Goal: Find specific page/section: Find specific page/section

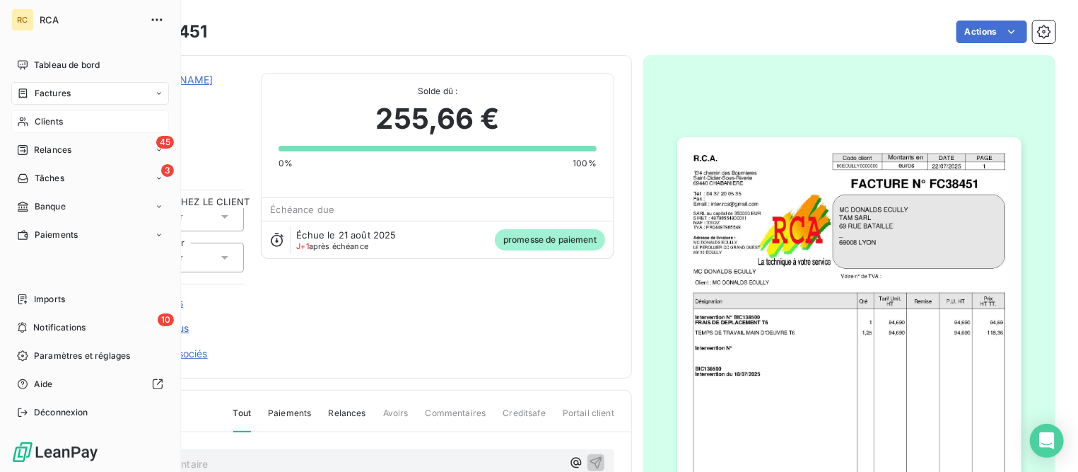
click at [43, 120] on span "Clients" at bounding box center [49, 121] width 28 height 13
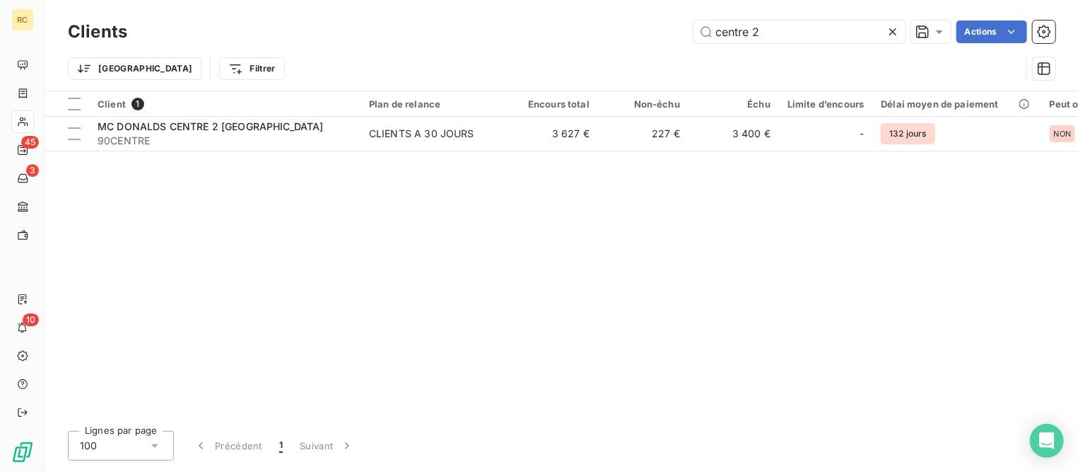
drag, startPoint x: 777, startPoint y: 32, endPoint x: 559, endPoint y: 11, distance: 218.8
click at [559, 11] on div "Clients centre 2 Actions Trier Filtrer" at bounding box center [561, 45] width 1033 height 91
click at [726, 35] on input "066" at bounding box center [800, 32] width 212 height 23
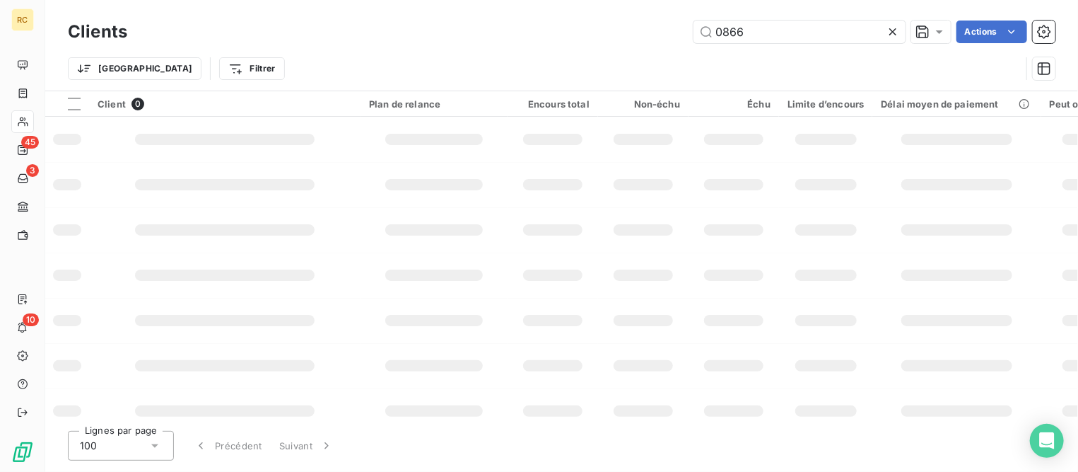
type input "0866"
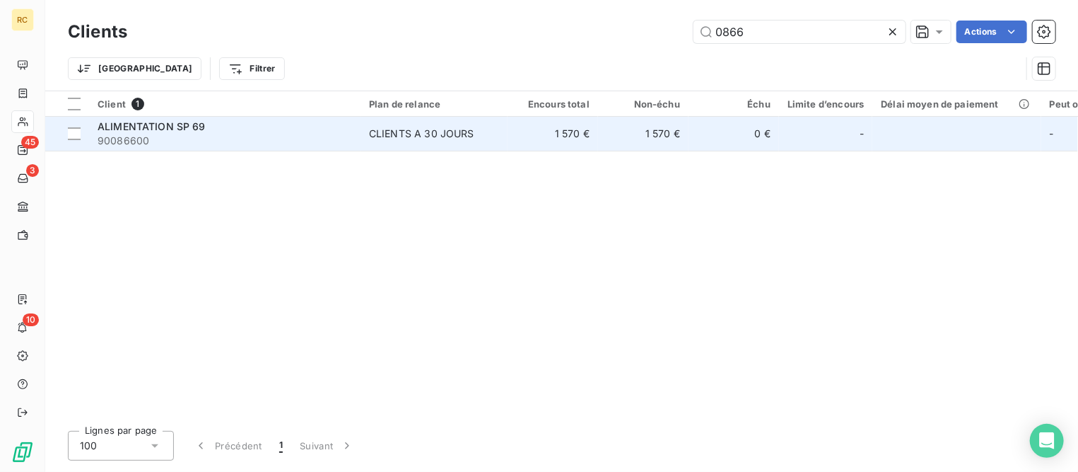
click at [204, 127] on div "ALIMENTATION SP 69" at bounding box center [225, 126] width 255 height 14
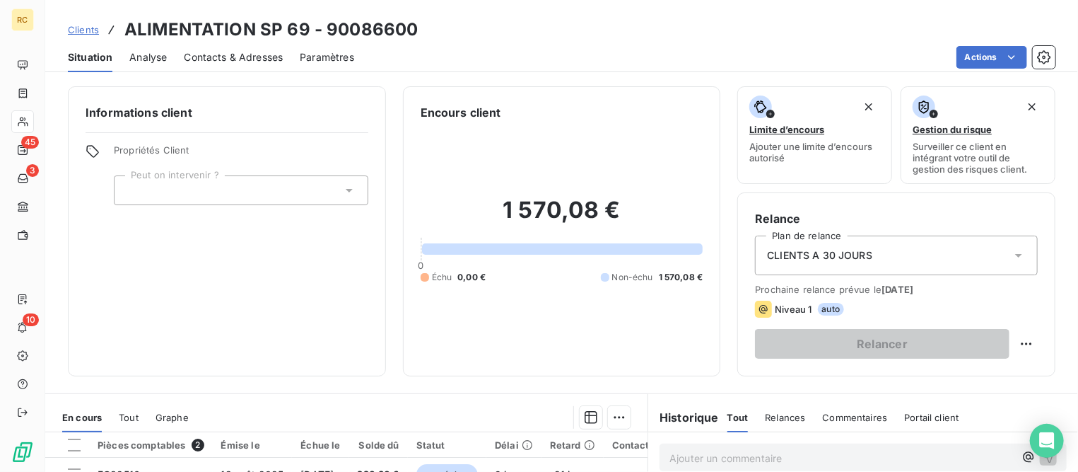
click at [81, 24] on span "Clients" at bounding box center [83, 29] width 31 height 11
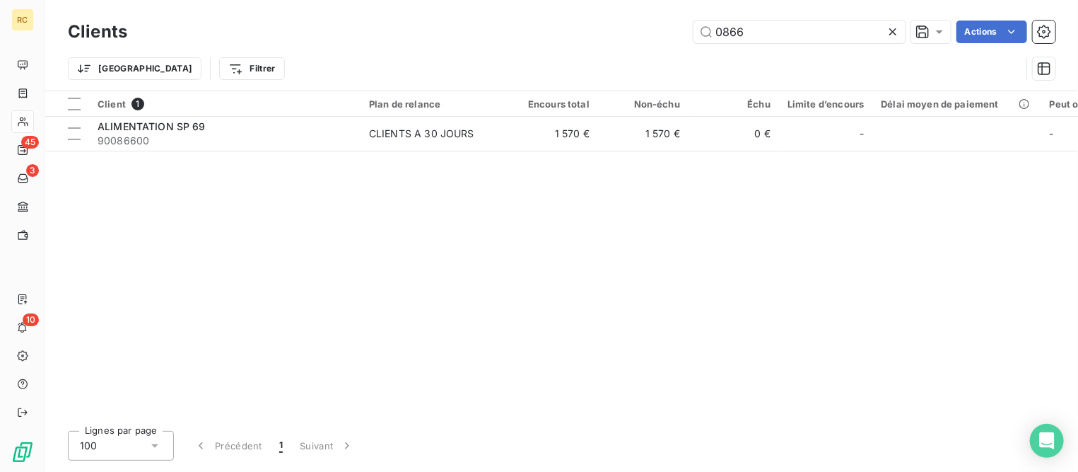
drag, startPoint x: 772, startPoint y: 25, endPoint x: 593, endPoint y: 10, distance: 180.3
click at [593, 10] on div "Clients 0866 Actions Trier Filtrer" at bounding box center [561, 45] width 1033 height 91
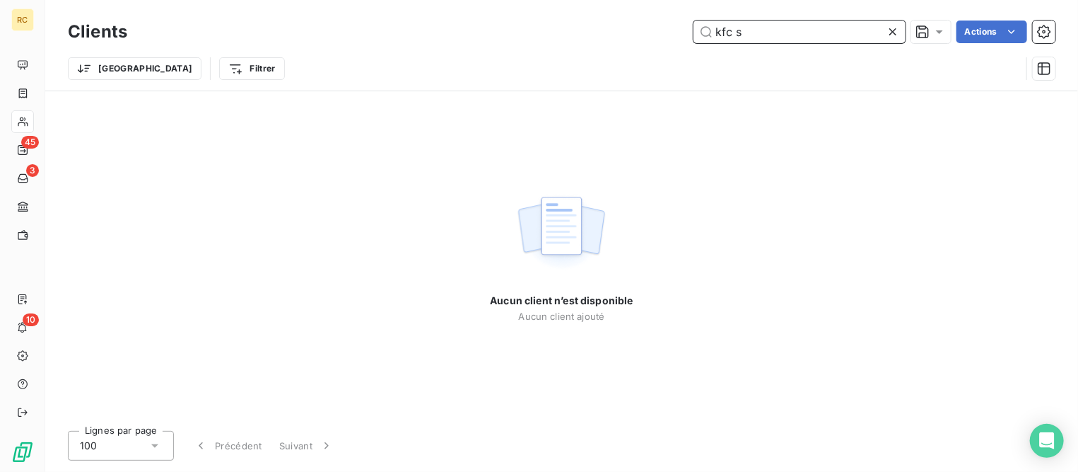
drag, startPoint x: 771, startPoint y: 31, endPoint x: 497, endPoint y: 21, distance: 274.5
click at [497, 21] on div "kfc s Actions" at bounding box center [599, 32] width 911 height 23
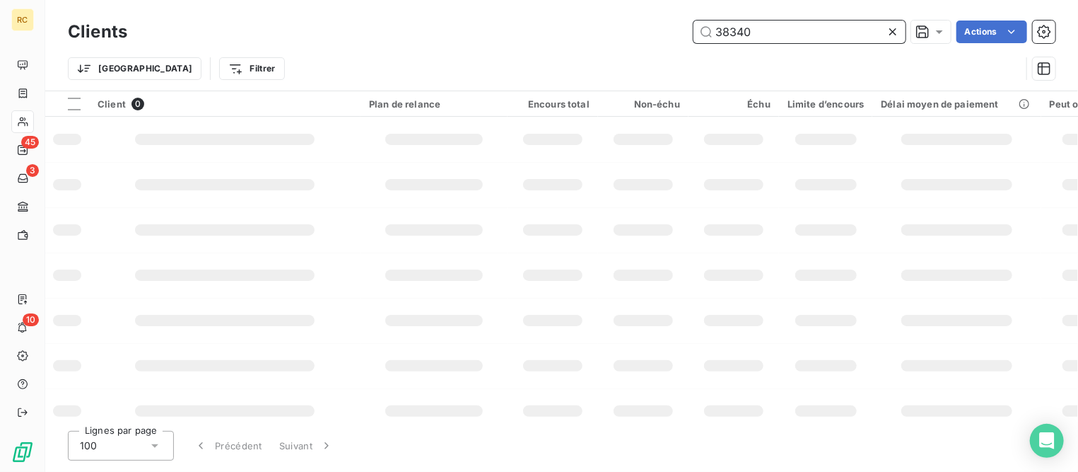
type input "38340"
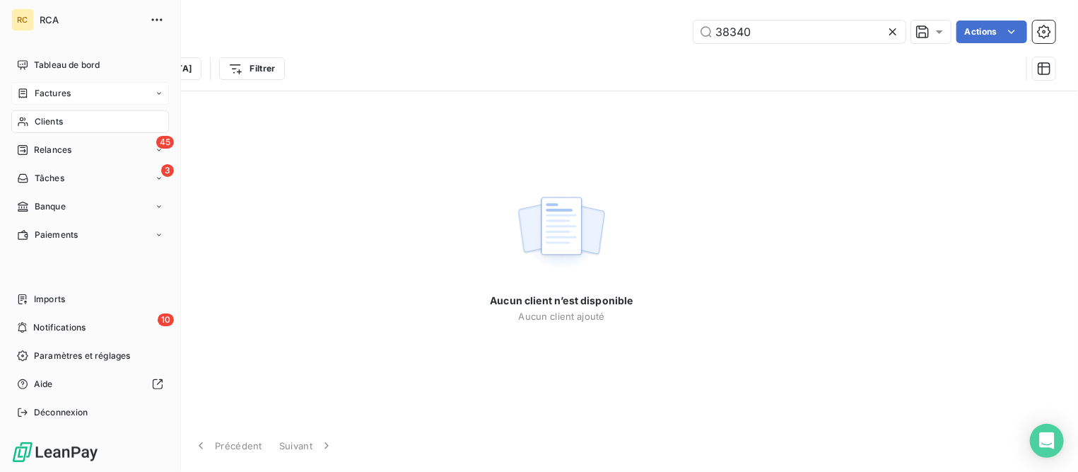
click at [62, 88] on span "Factures" at bounding box center [53, 93] width 36 height 13
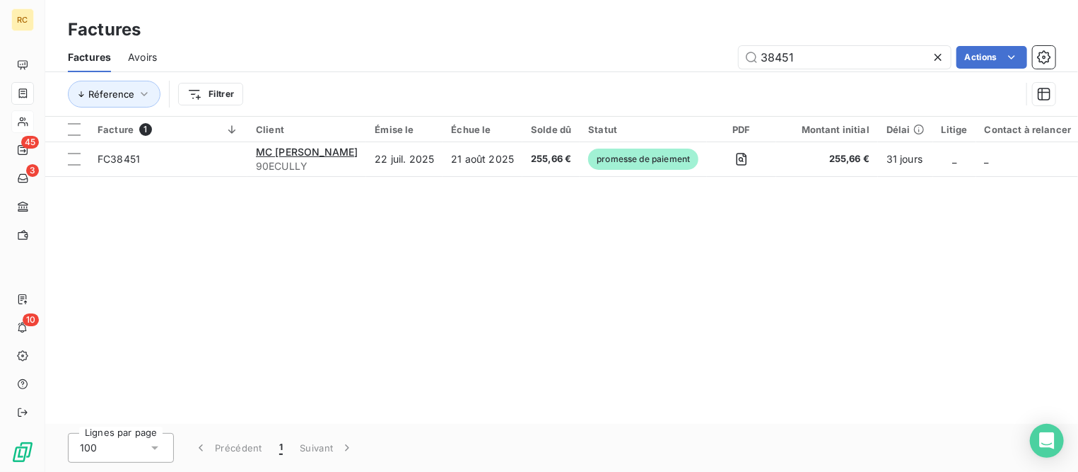
drag, startPoint x: 824, startPoint y: 62, endPoint x: 634, endPoint y: 39, distance: 191.6
click at [634, 39] on div "Factures Factures Avoirs 38451 Actions Réference Filtrer" at bounding box center [561, 58] width 1033 height 117
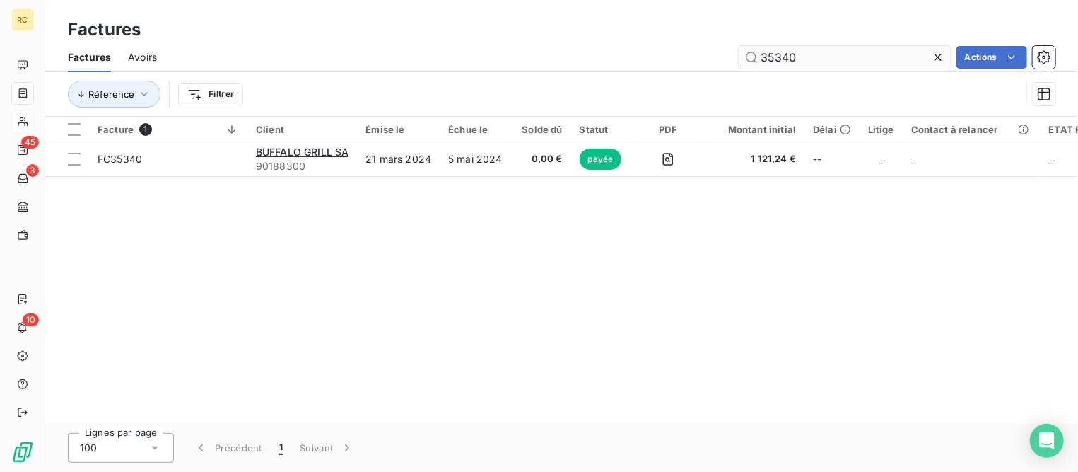
click at [766, 61] on input "35340" at bounding box center [845, 57] width 212 height 23
type input "38340"
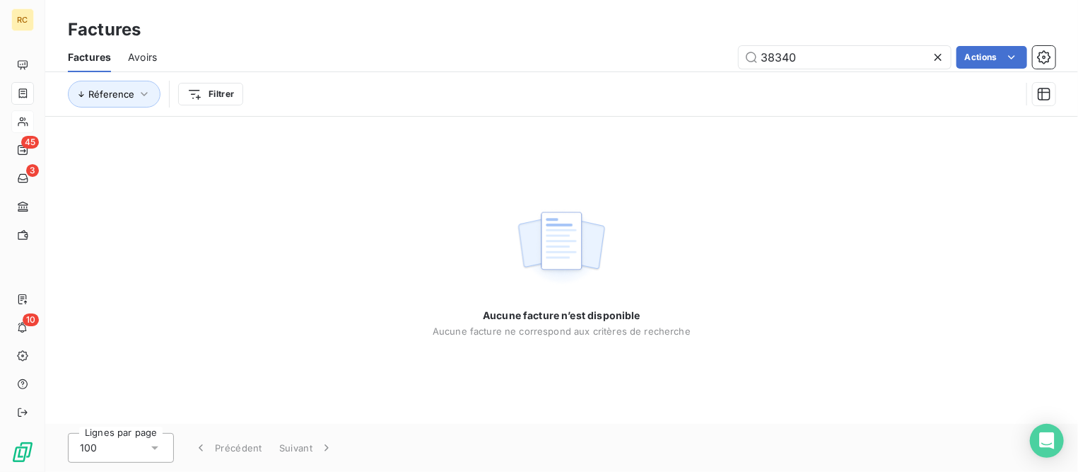
click at [144, 58] on span "Avoirs" at bounding box center [142, 57] width 29 height 14
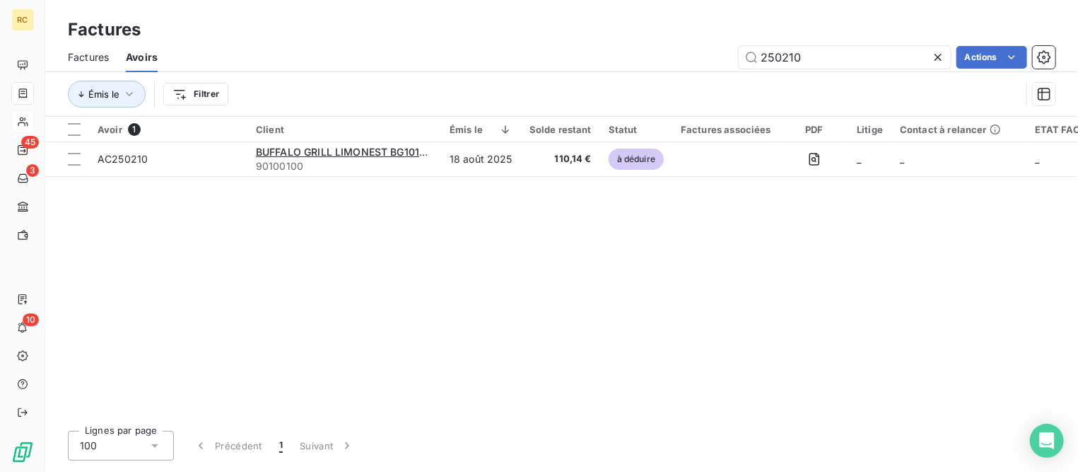
drag, startPoint x: 834, startPoint y: 59, endPoint x: 653, endPoint y: 49, distance: 181.2
click at [653, 49] on div "250210 Actions" at bounding box center [615, 57] width 881 height 23
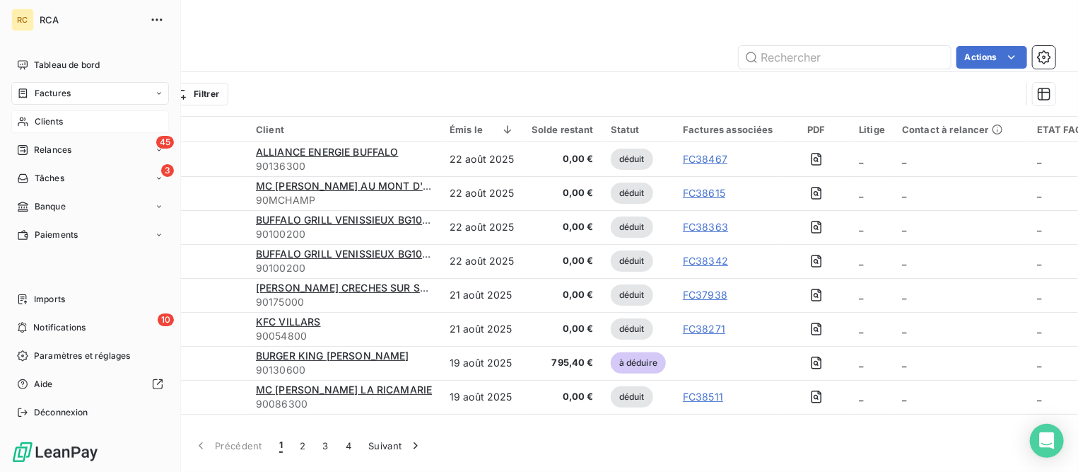
click at [63, 97] on span "Factures" at bounding box center [53, 93] width 36 height 13
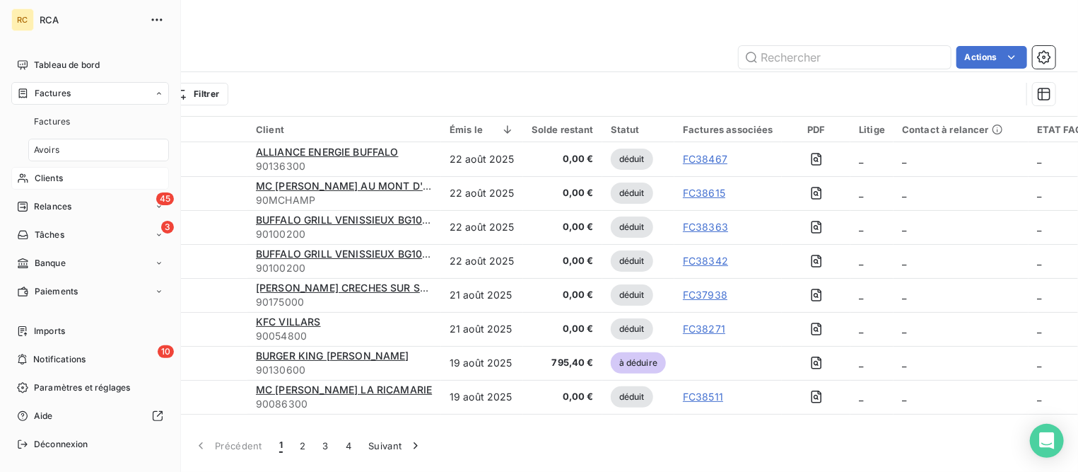
click at [62, 153] on div "Avoirs" at bounding box center [98, 150] width 141 height 23
click at [70, 95] on div "Factures" at bounding box center [90, 93] width 158 height 23
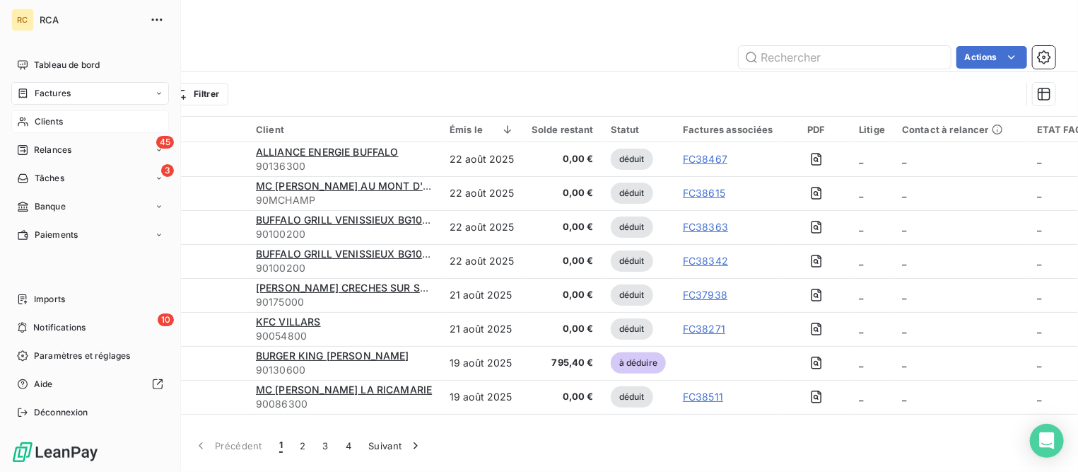
click at [70, 95] on span "Factures" at bounding box center [53, 93] width 36 height 13
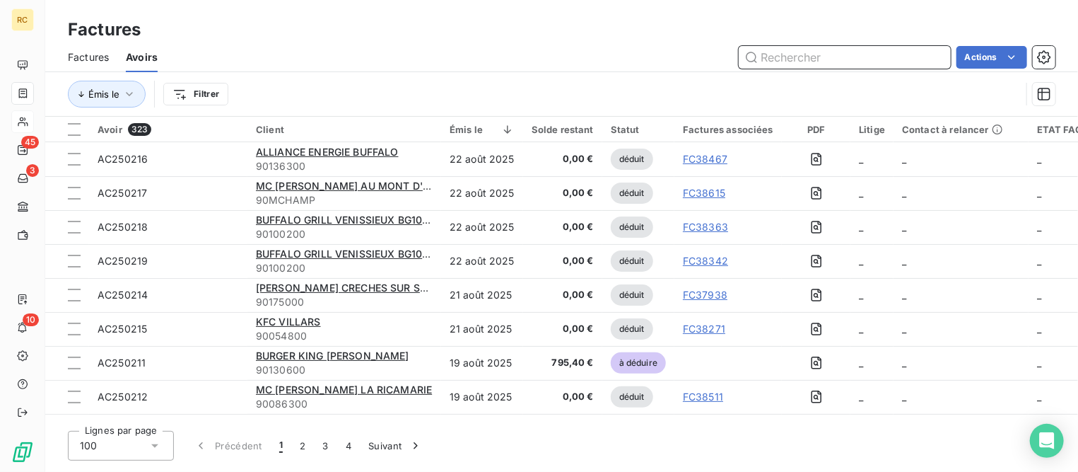
click at [827, 58] on input "text" at bounding box center [845, 57] width 212 height 23
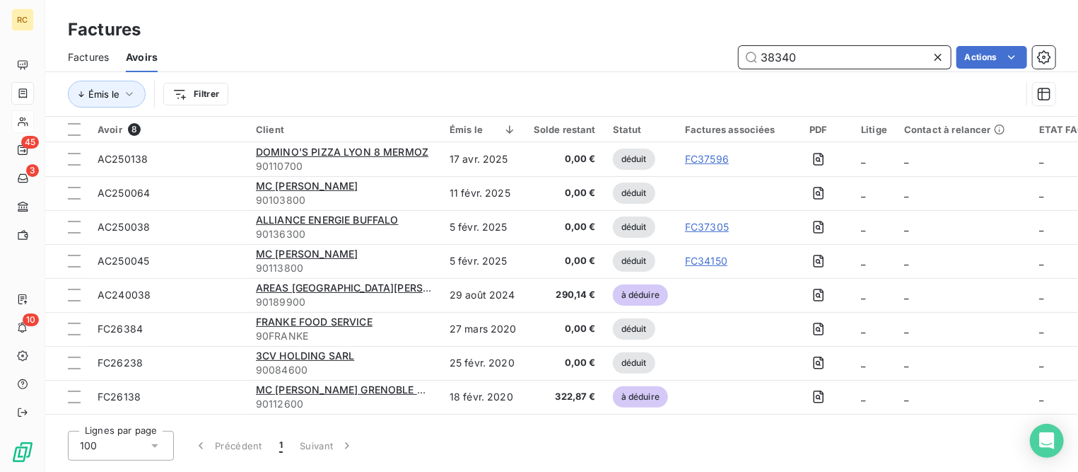
type input "38340"
